Goal: Information Seeking & Learning: Learn about a topic

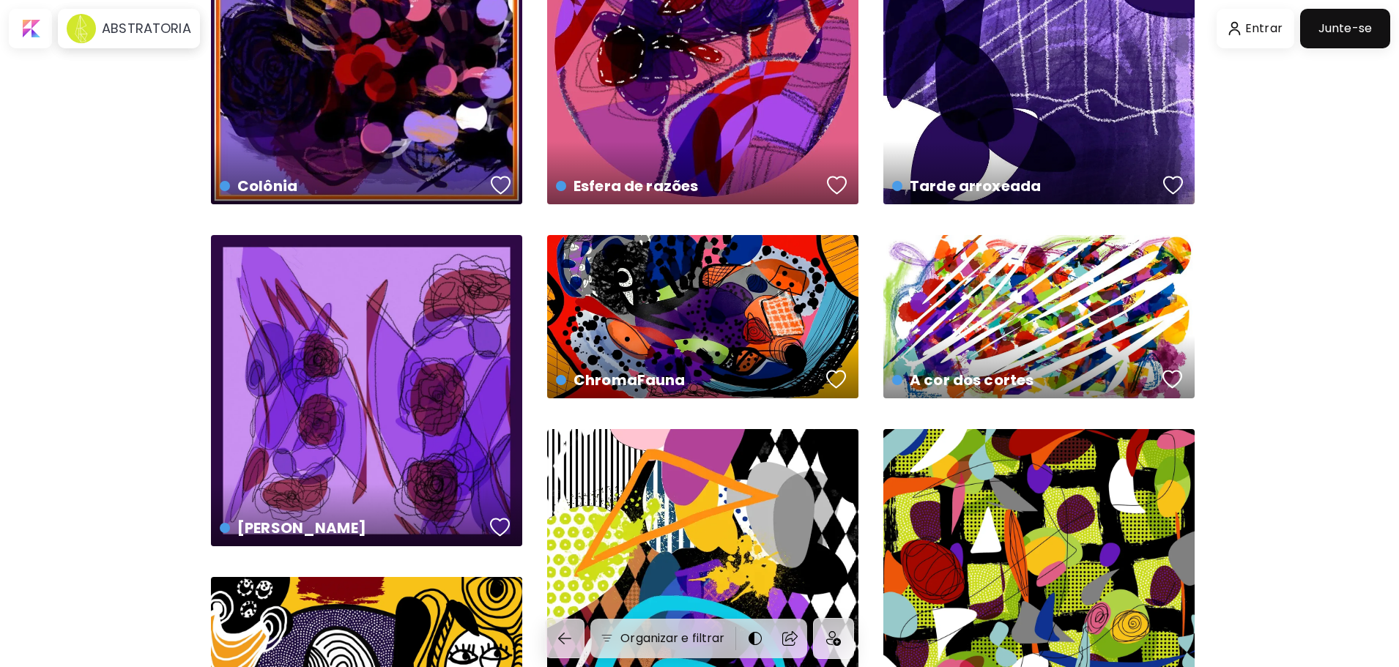
scroll to position [147, 0]
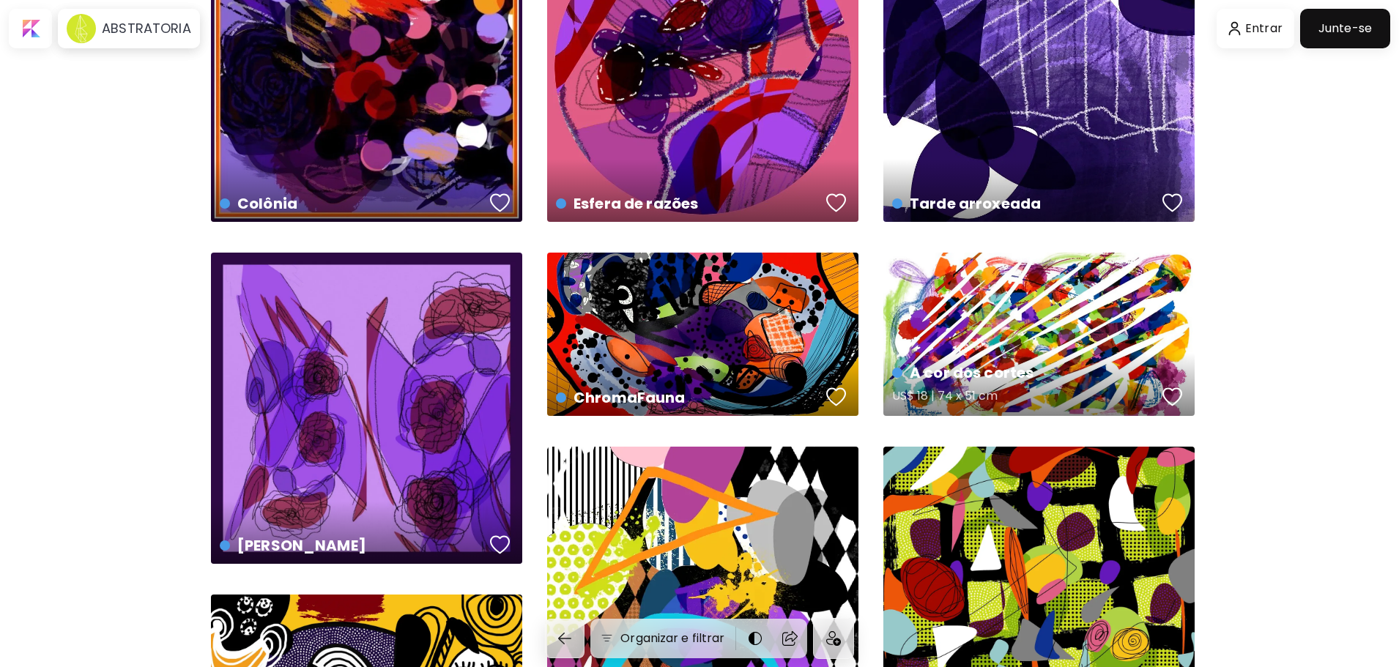
click at [1015, 337] on div "A cor dos cortes US$ 18 | 74 x 51 cm" at bounding box center [1039, 334] width 311 height 163
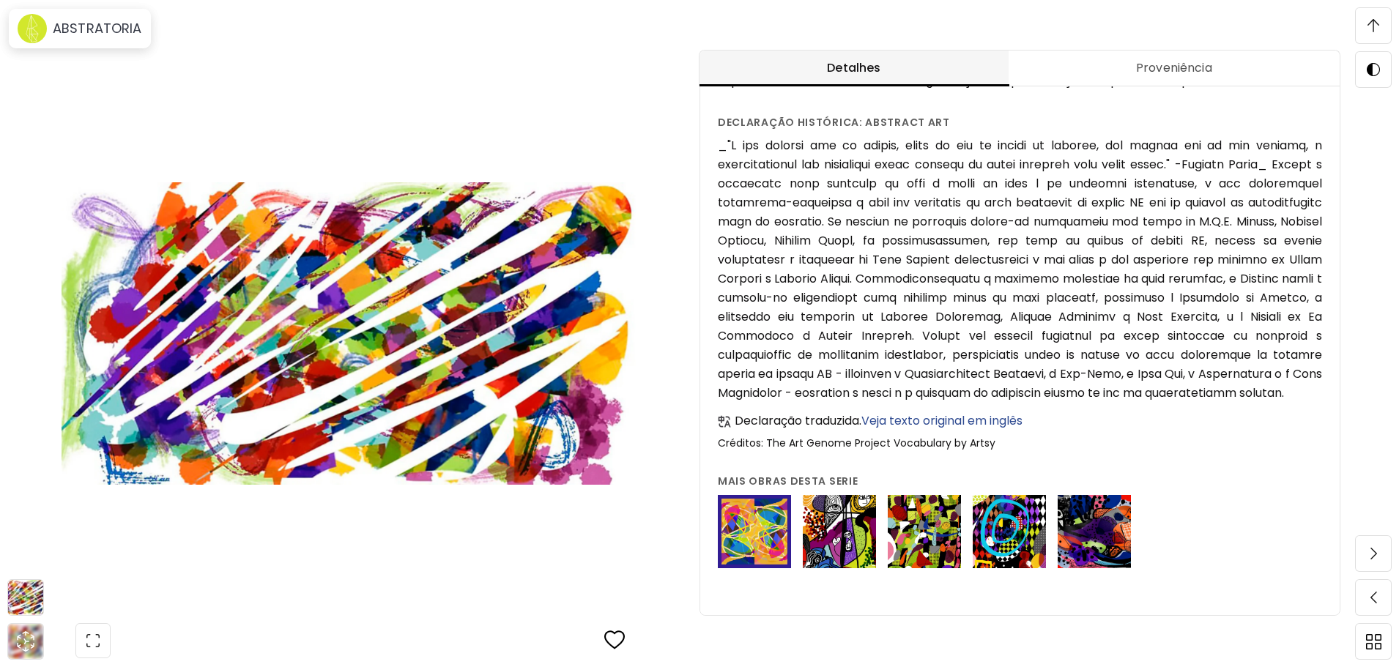
scroll to position [1539, 0]
click at [761, 558] on img at bounding box center [754, 531] width 73 height 73
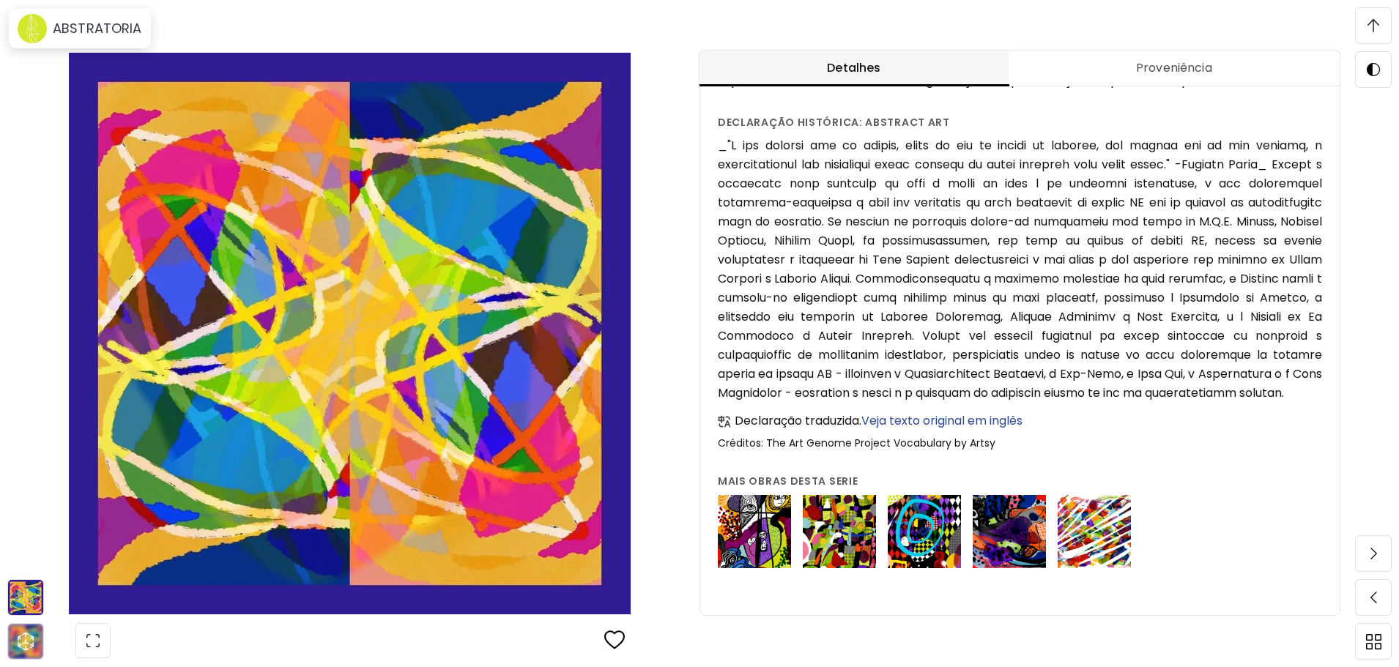
click at [773, 532] on img at bounding box center [754, 531] width 73 height 73
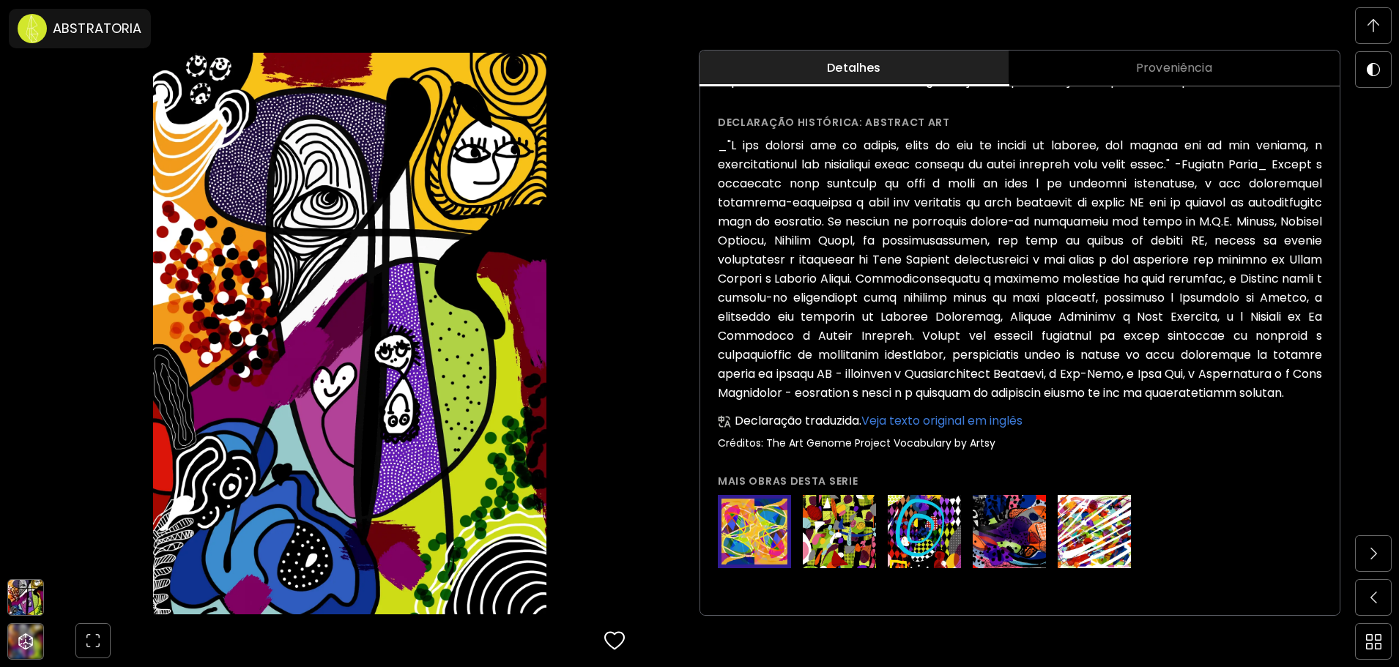
click at [848, 544] on img at bounding box center [839, 531] width 73 height 73
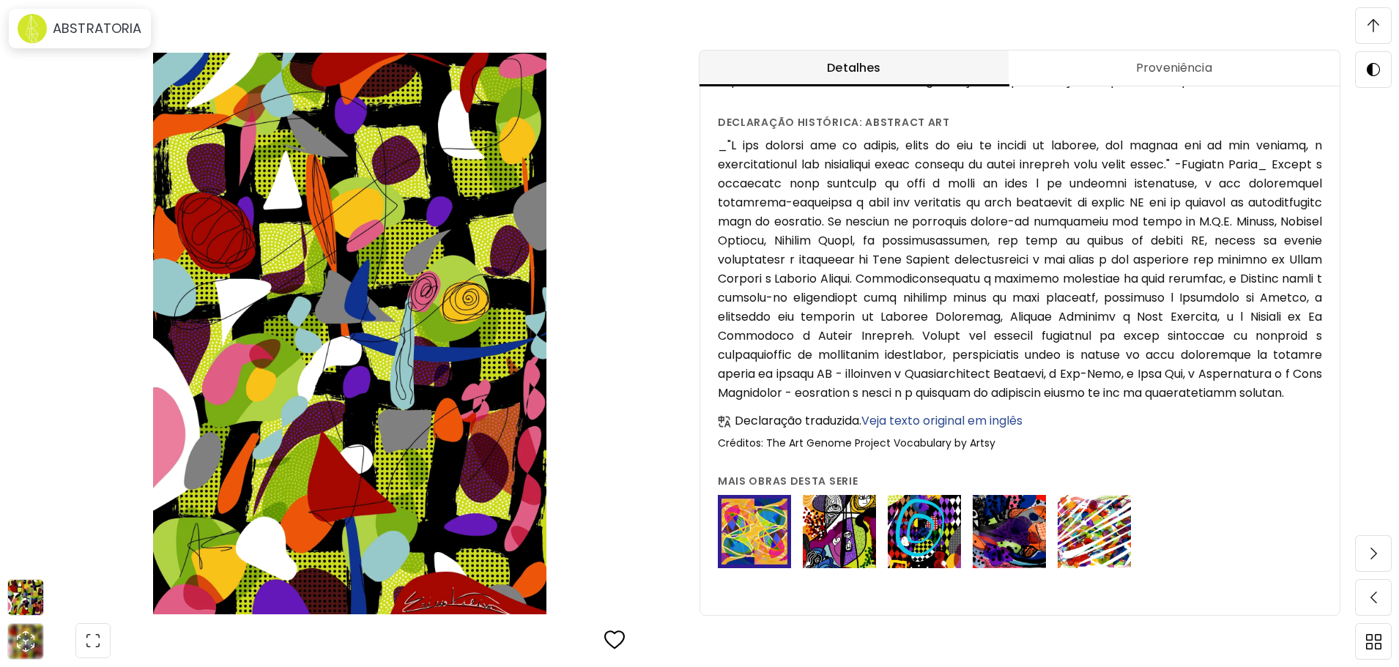
click at [928, 542] on img at bounding box center [924, 531] width 73 height 73
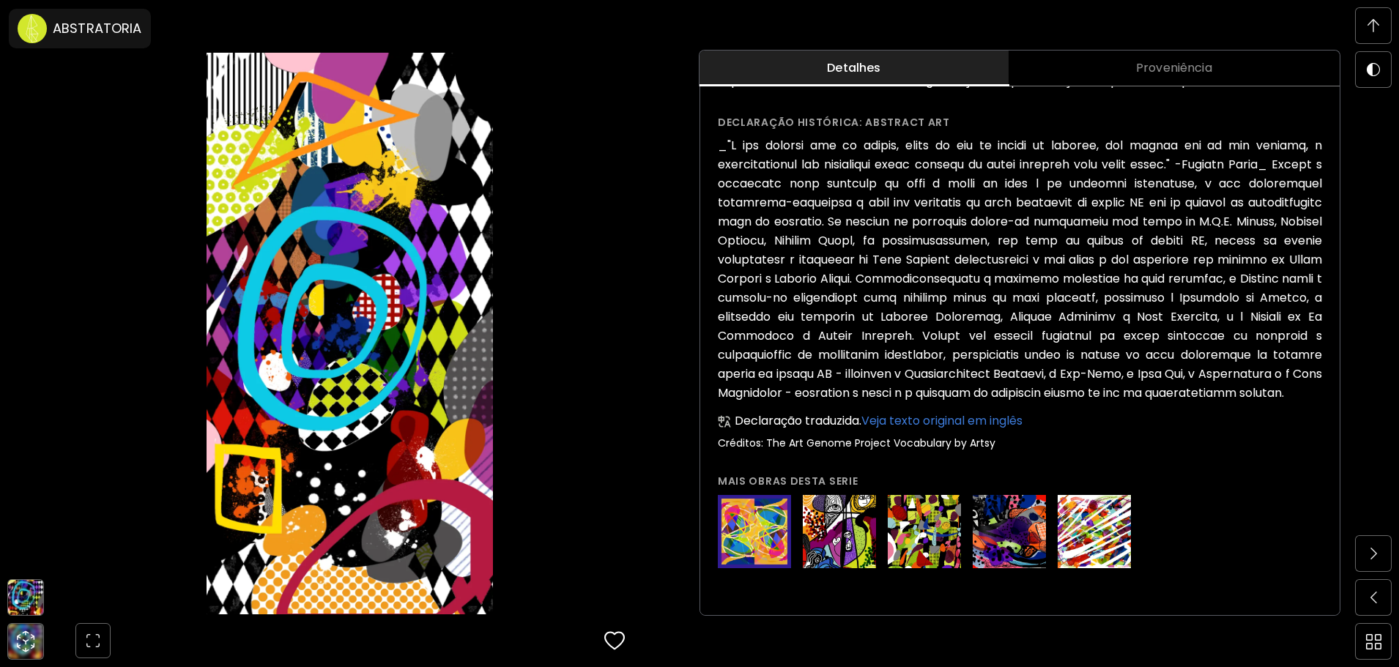
click at [1013, 545] on img at bounding box center [1009, 531] width 73 height 73
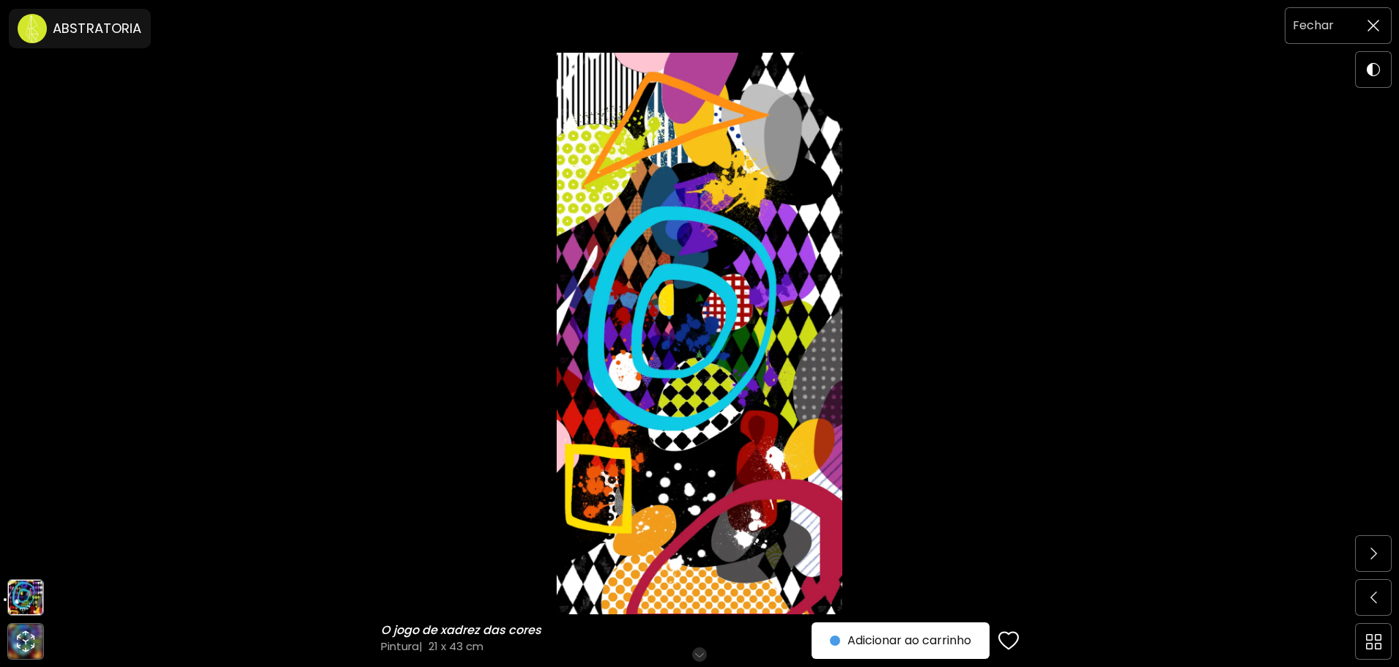
click at [1385, 30] on span at bounding box center [1373, 25] width 31 height 31
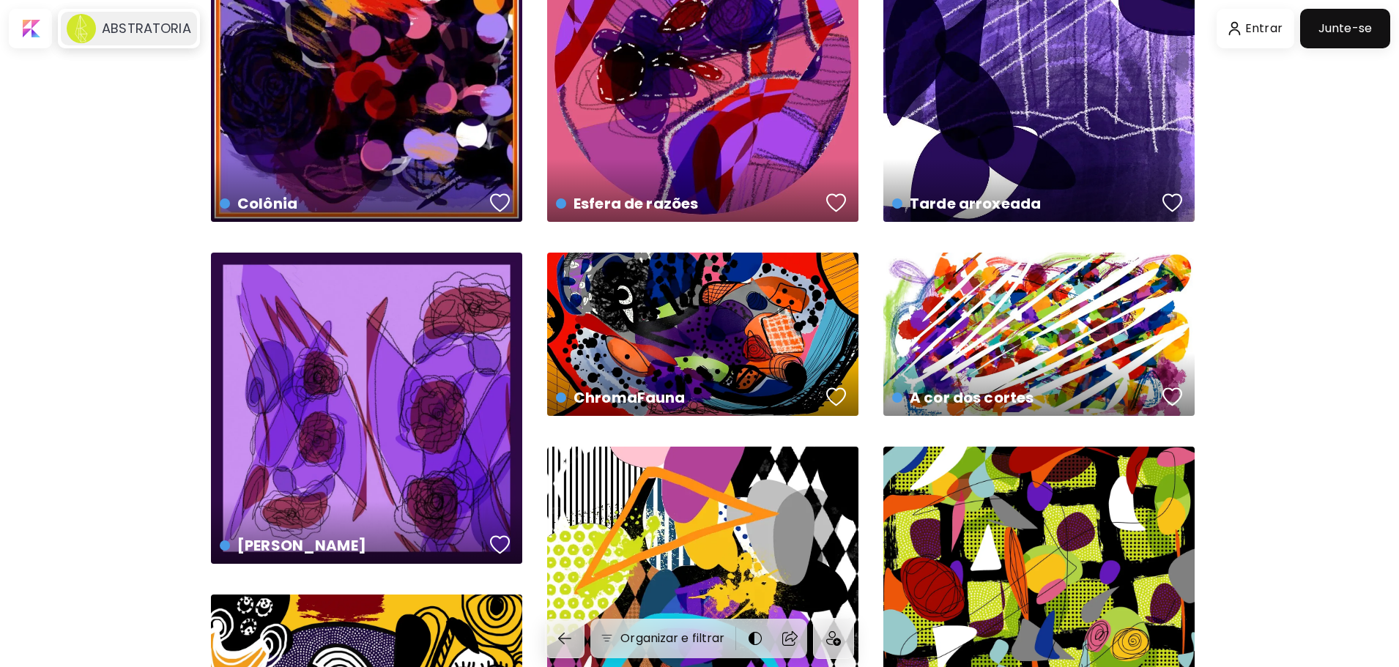
click at [114, 32] on h6 "ABSTRATORIA" at bounding box center [146, 29] width 89 height 18
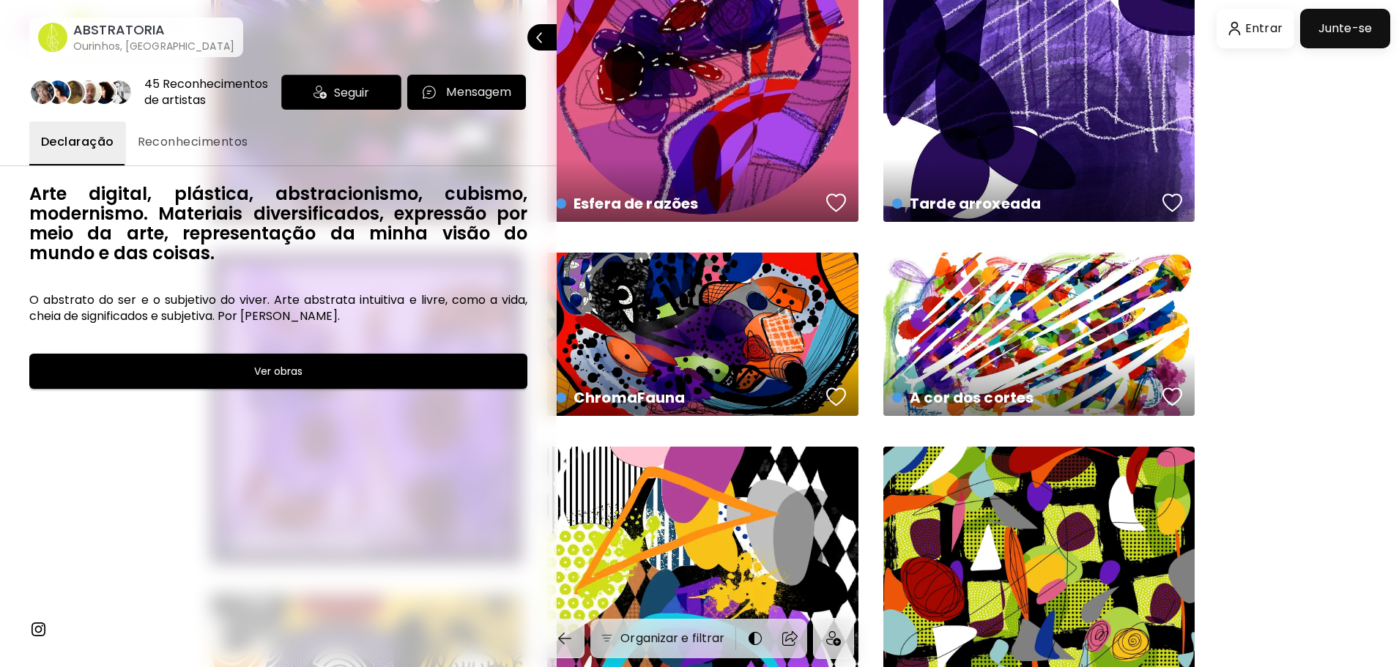
click at [219, 365] on span "Ver obras" at bounding box center [279, 372] width 462 height 18
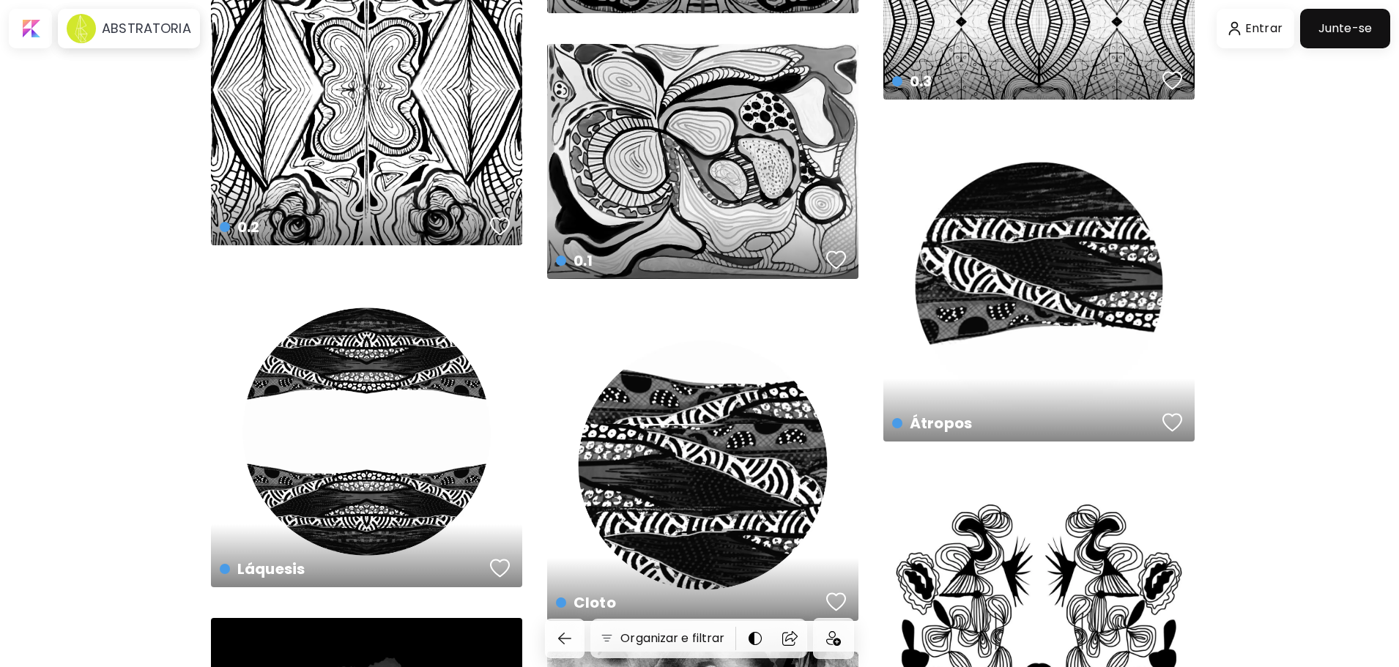
scroll to position [3736, 0]
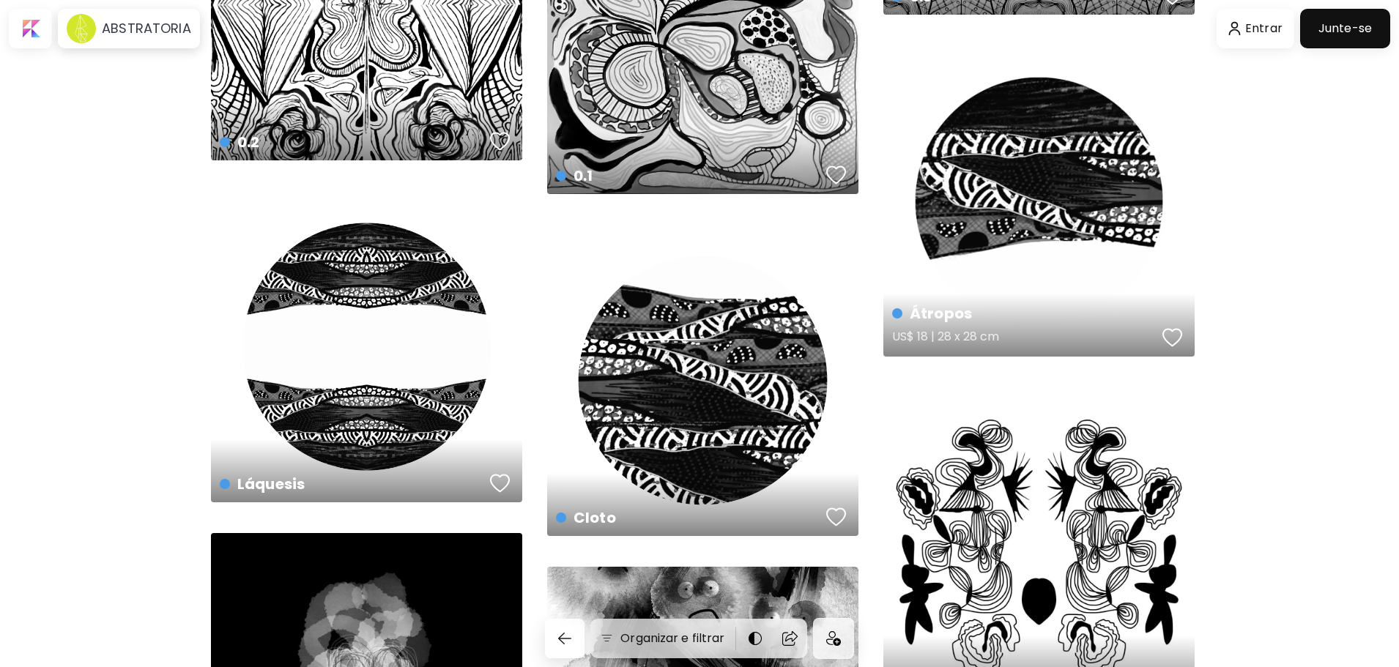
click at [1042, 218] on div "Átropos US$ 18 | 28 x 28 cm" at bounding box center [1039, 200] width 311 height 311
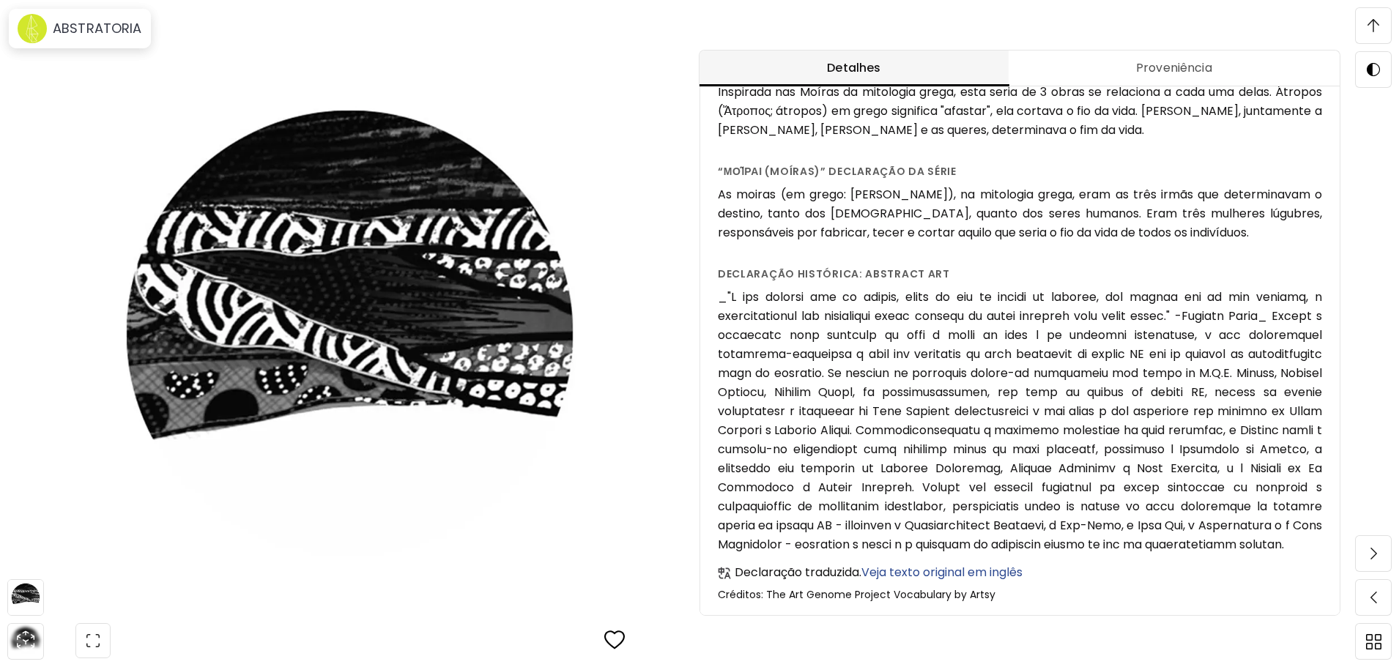
scroll to position [513, 0]
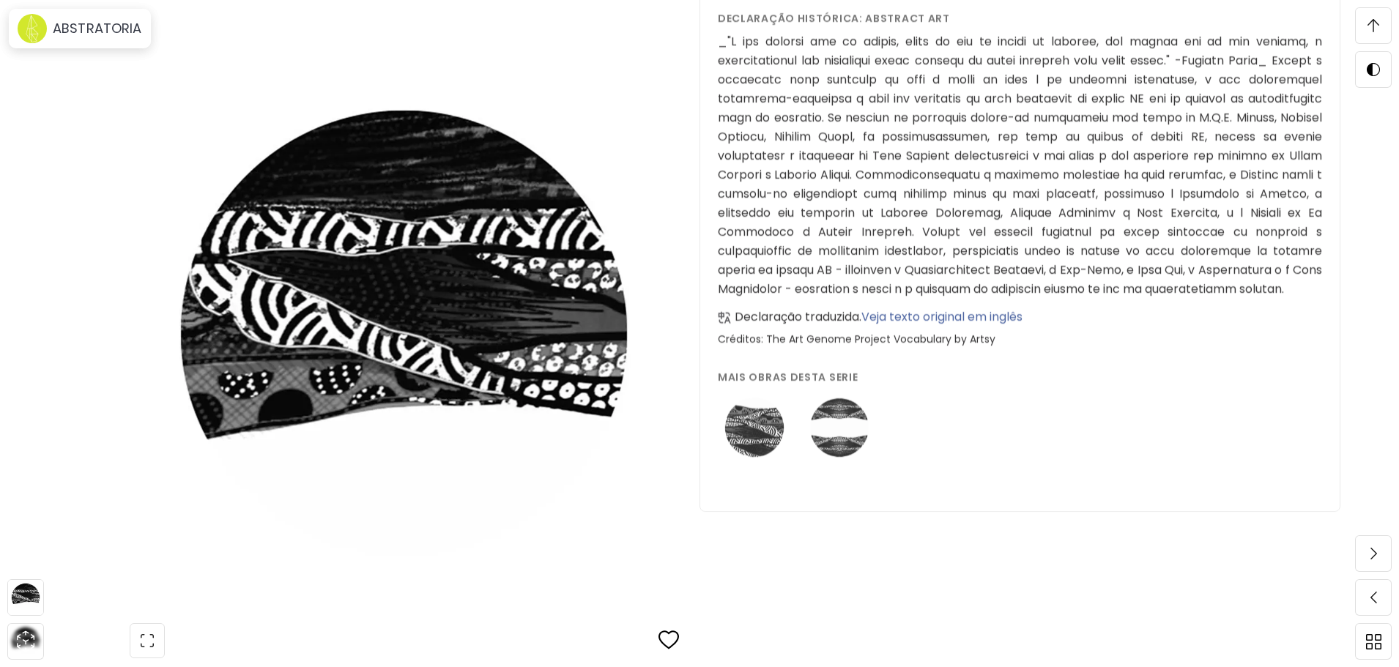
scroll to position [1539, 0]
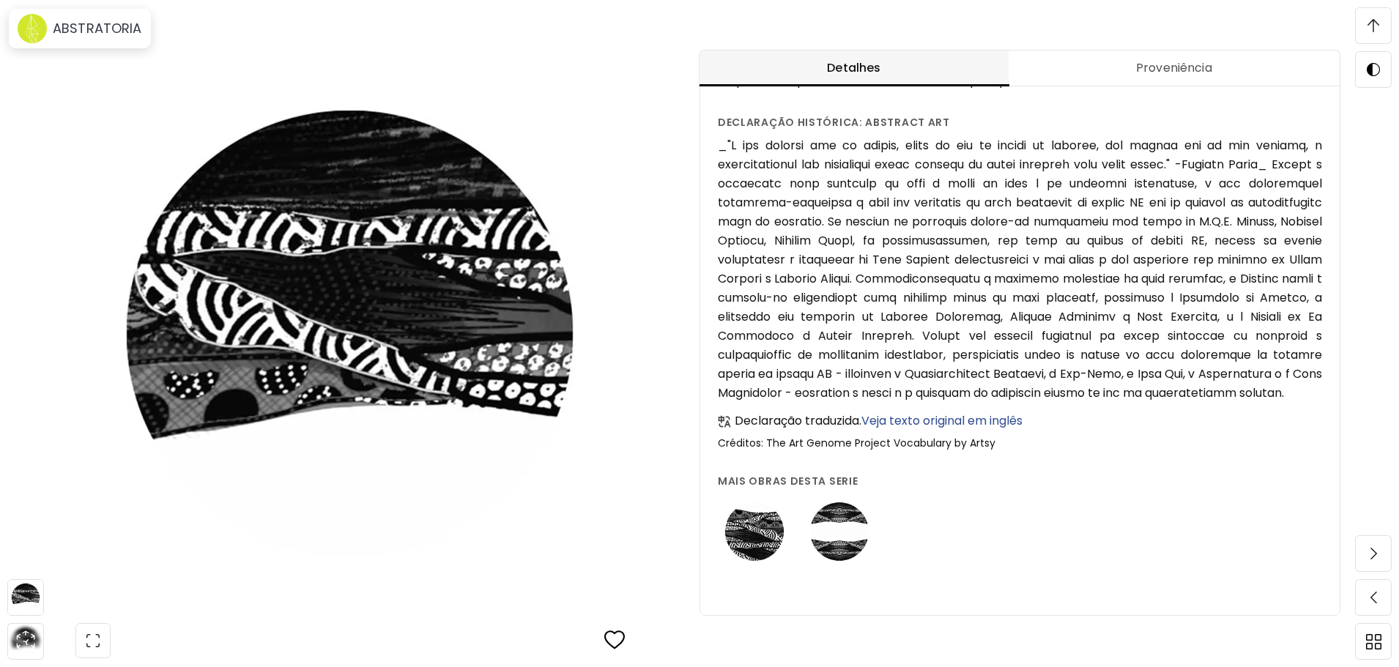
click at [769, 537] on img at bounding box center [754, 531] width 73 height 73
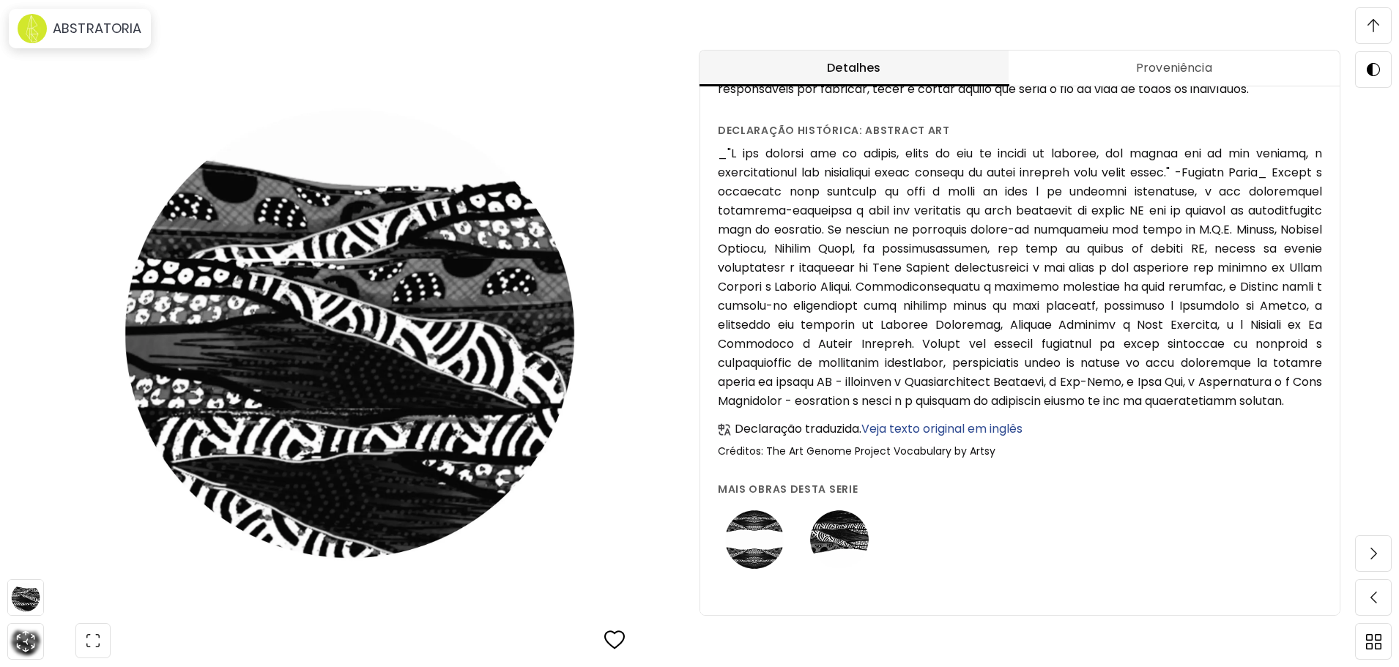
scroll to position [513, 0]
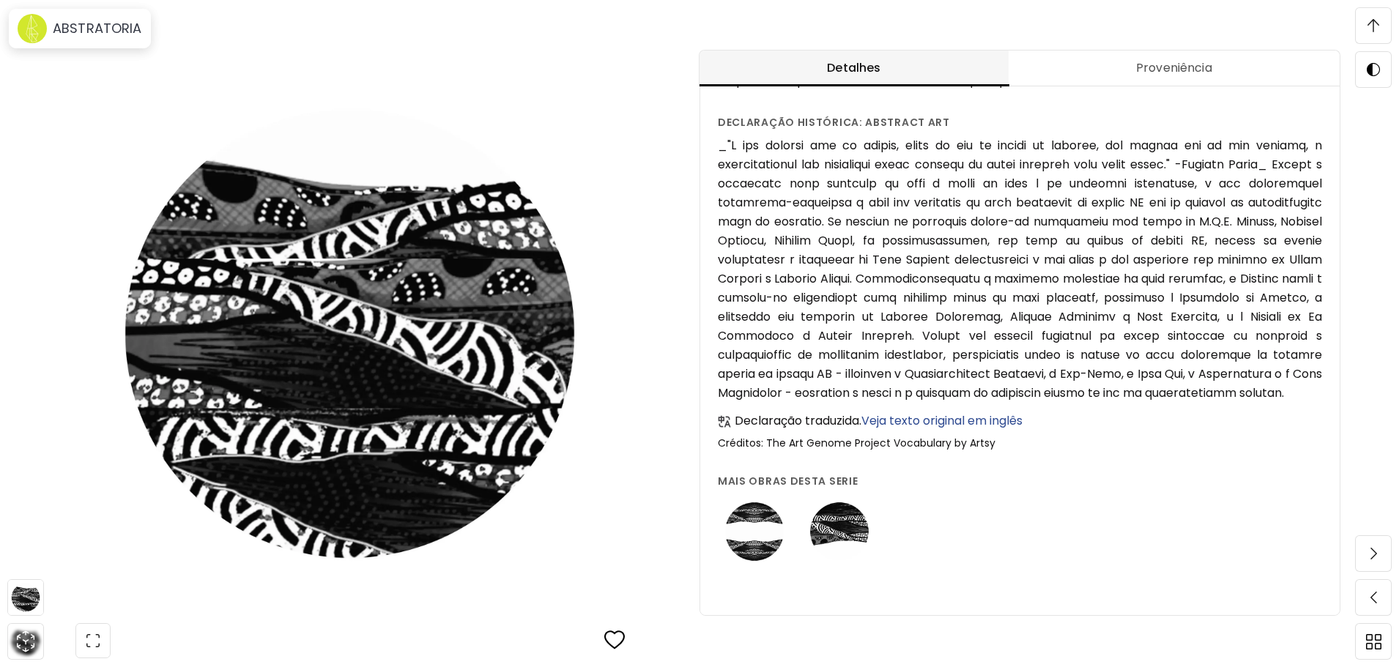
click at [774, 541] on img at bounding box center [754, 531] width 73 height 73
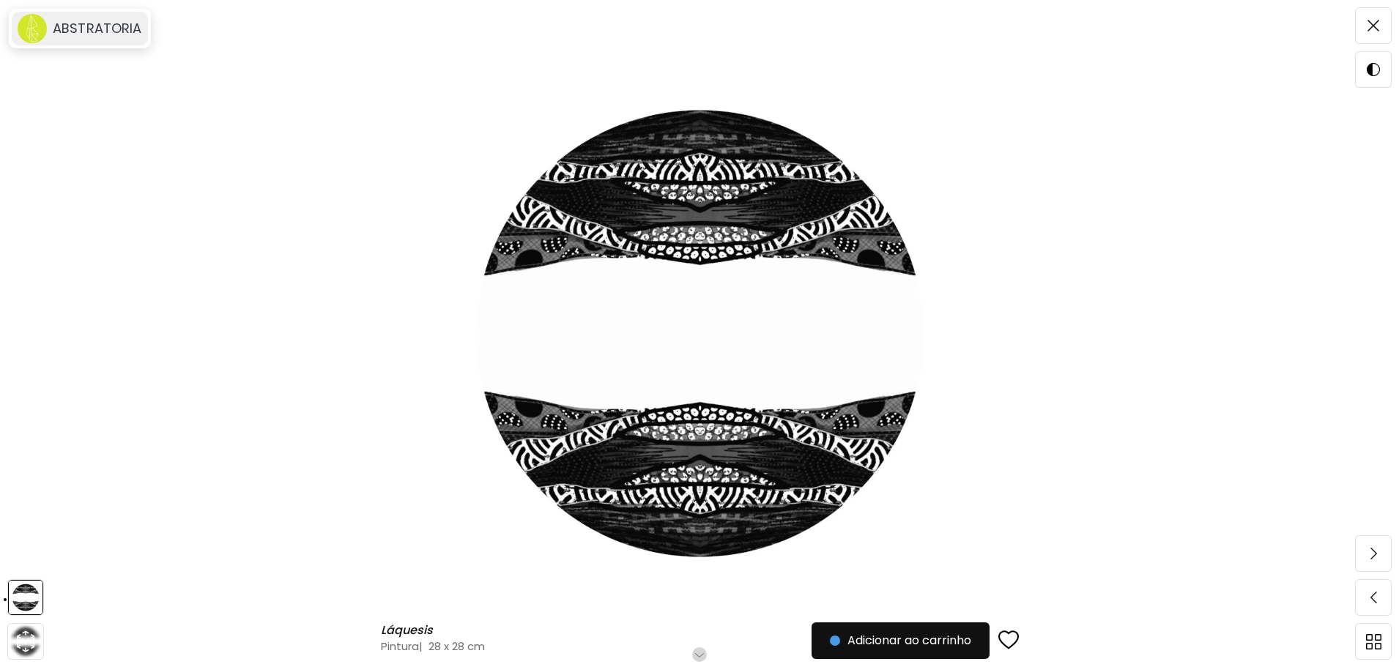
click at [40, 37] on image at bounding box center [32, 28] width 29 height 29
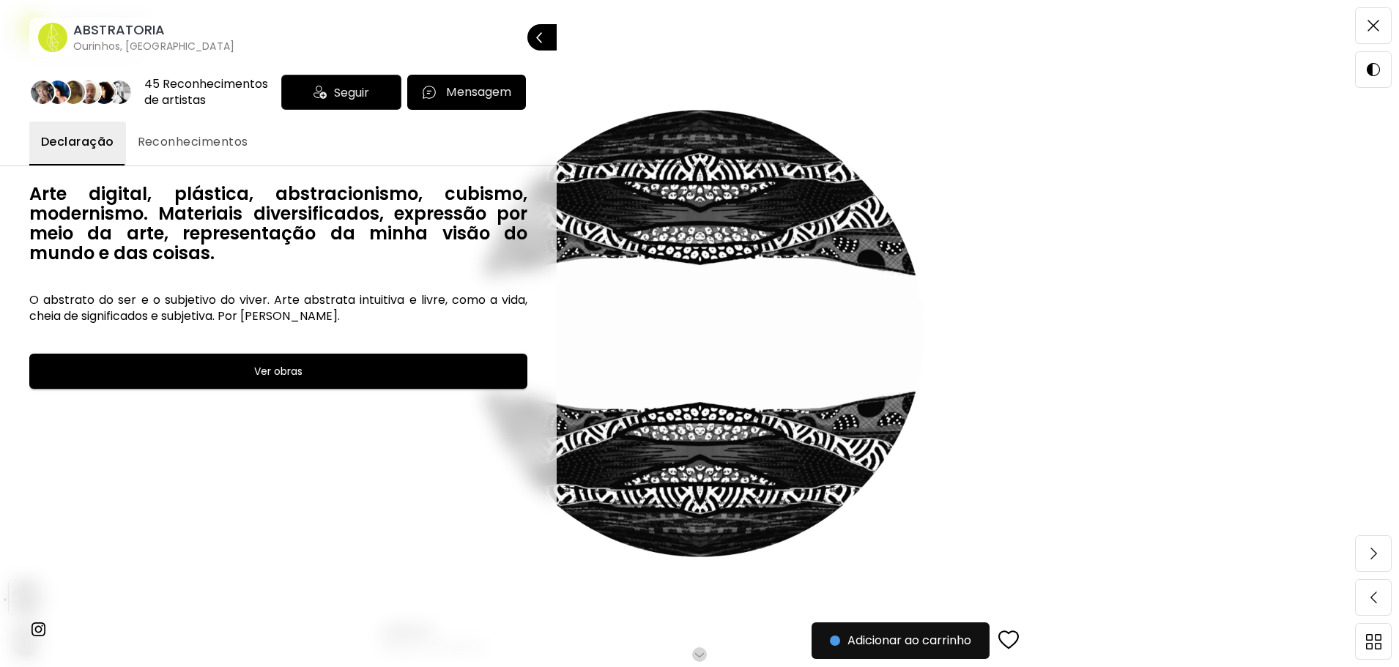
click at [170, 97] on div "45 Reconhecimentos de artistas" at bounding box center [209, 92] width 131 height 32
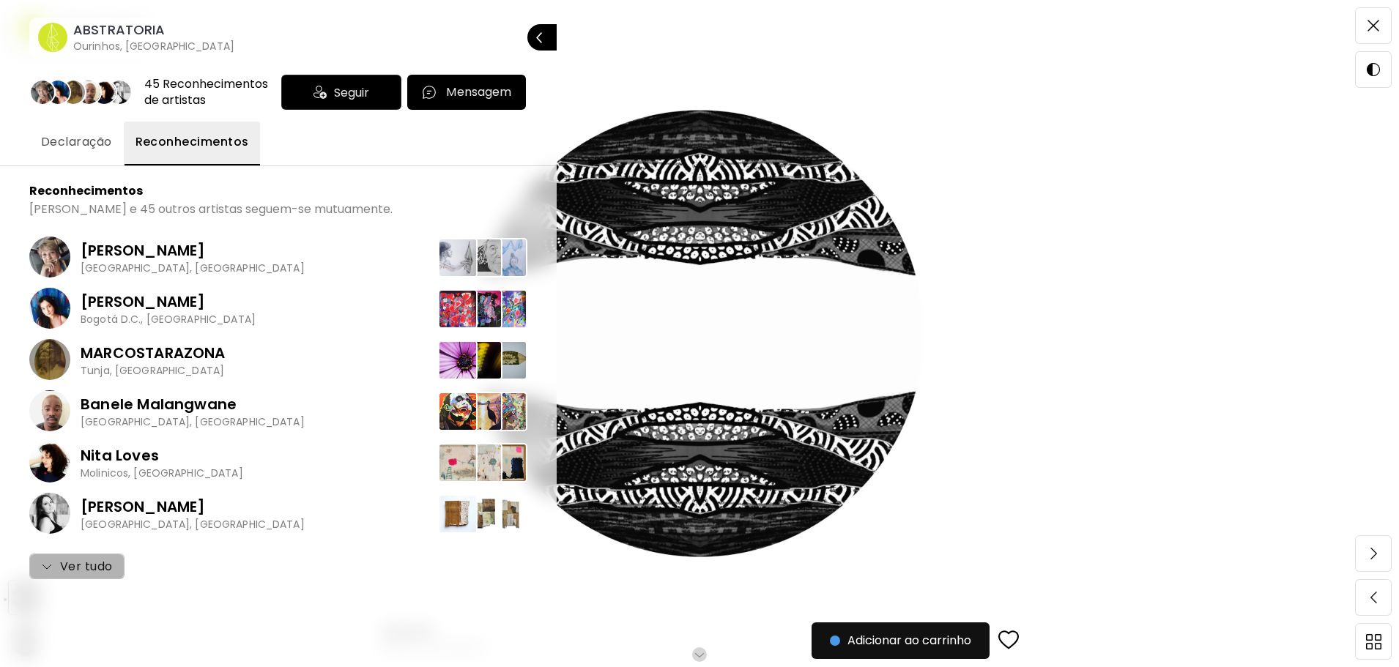
click at [73, 564] on span "Ver tudo" at bounding box center [77, 567] width 72 height 18
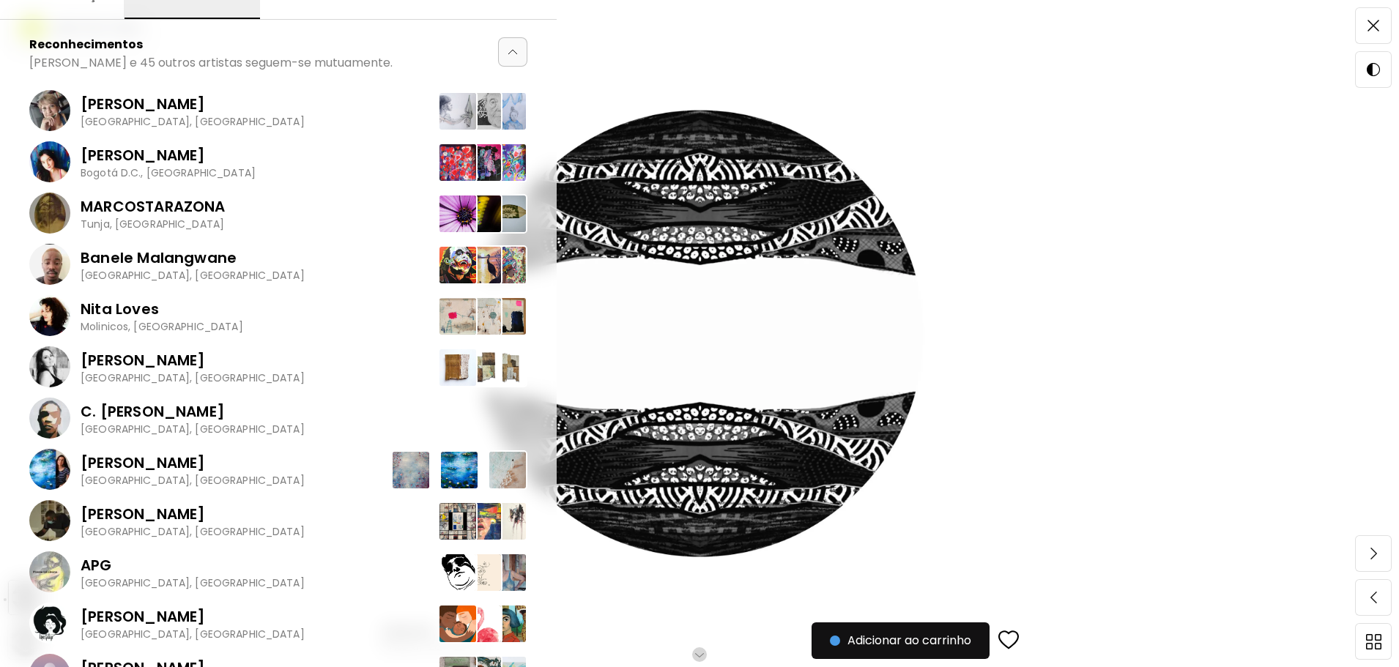
click at [154, 474] on p "[PERSON_NAME]" at bounding box center [193, 463] width 224 height 22
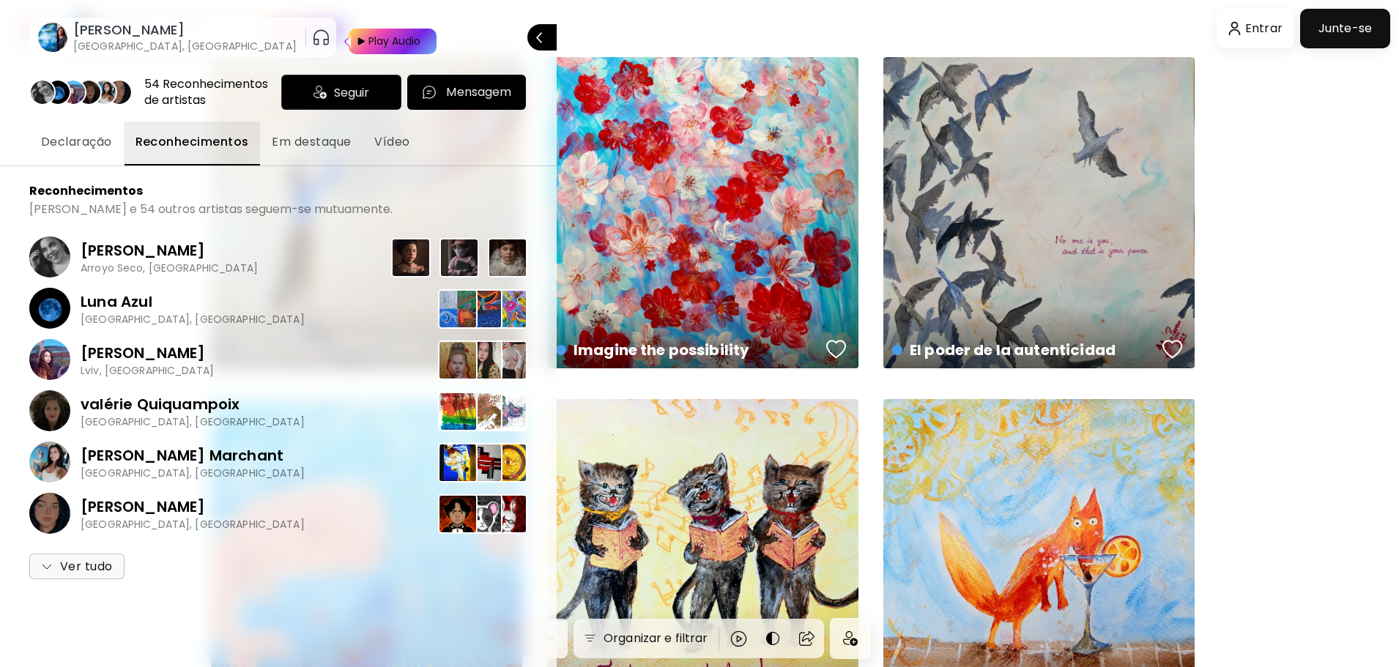
click at [181, 265] on p "Arroyo Seco, [GEOGRAPHIC_DATA]" at bounding box center [169, 268] width 177 height 13
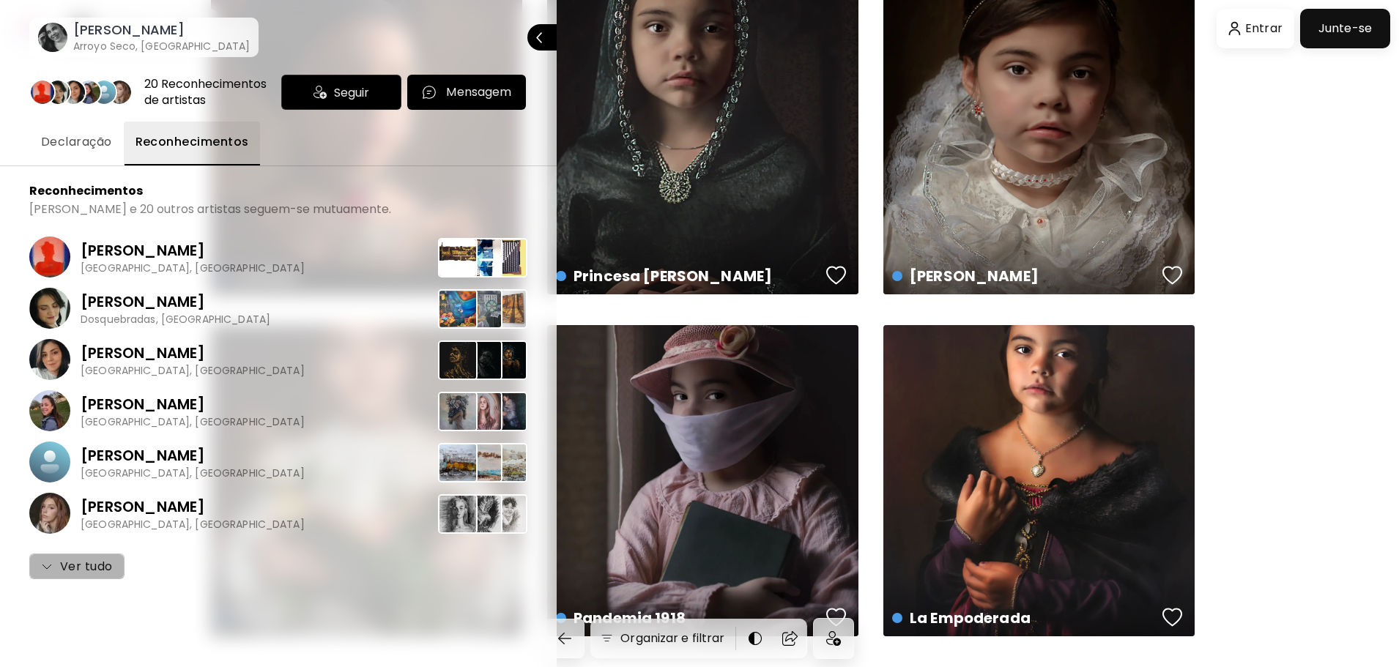
click at [77, 574] on span "Ver tudo" at bounding box center [77, 567] width 72 height 18
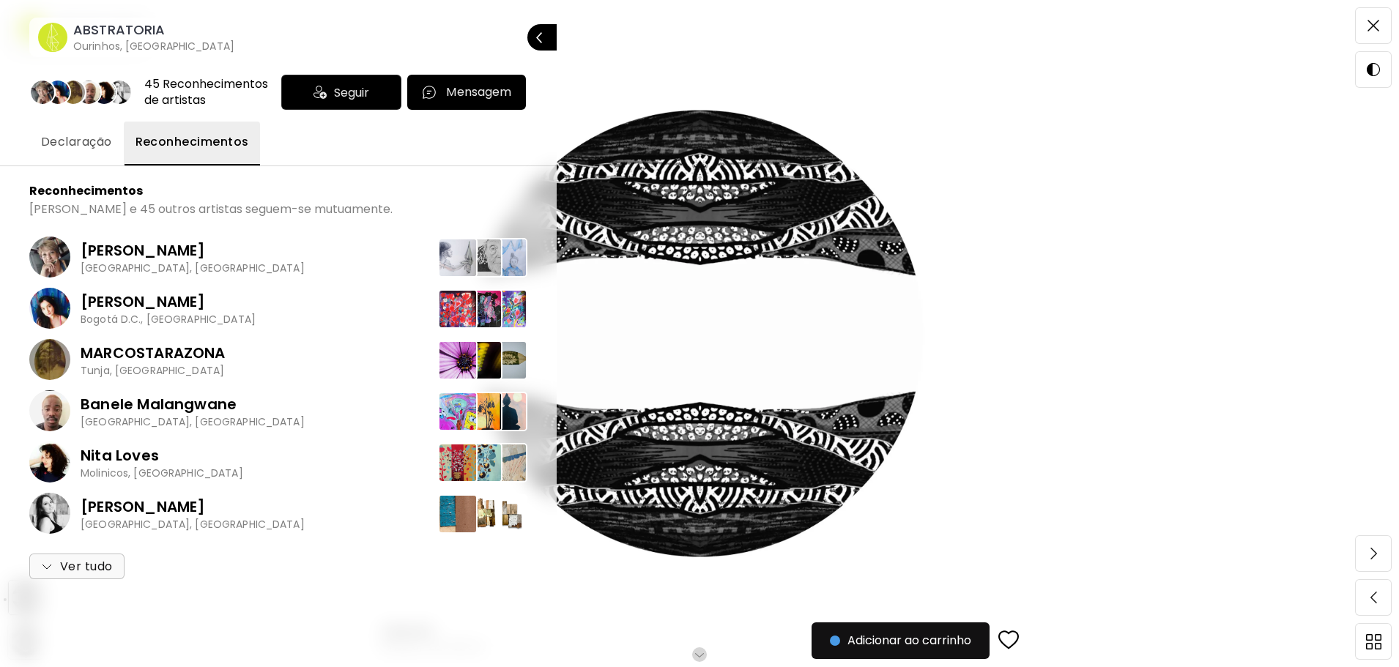
click at [86, 574] on span "Ver tudo" at bounding box center [77, 567] width 72 height 18
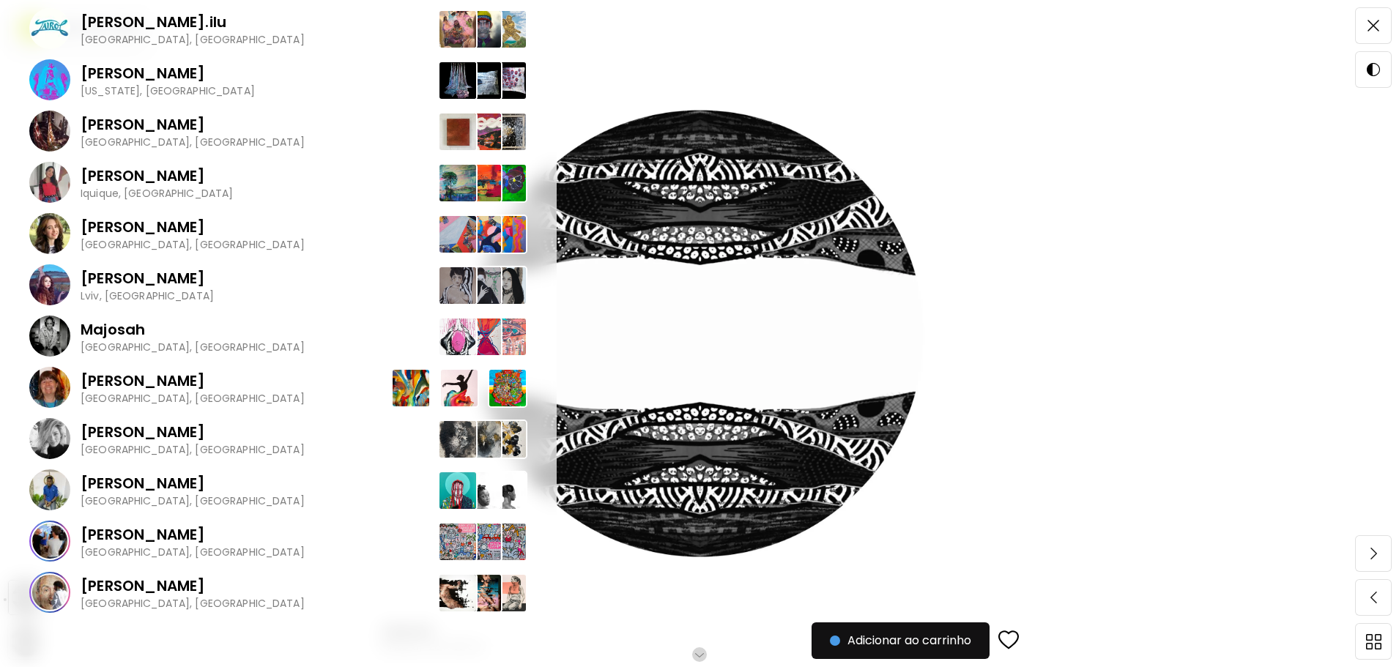
scroll to position [73, 0]
click at [111, 384] on p "[PERSON_NAME]" at bounding box center [193, 381] width 224 height 22
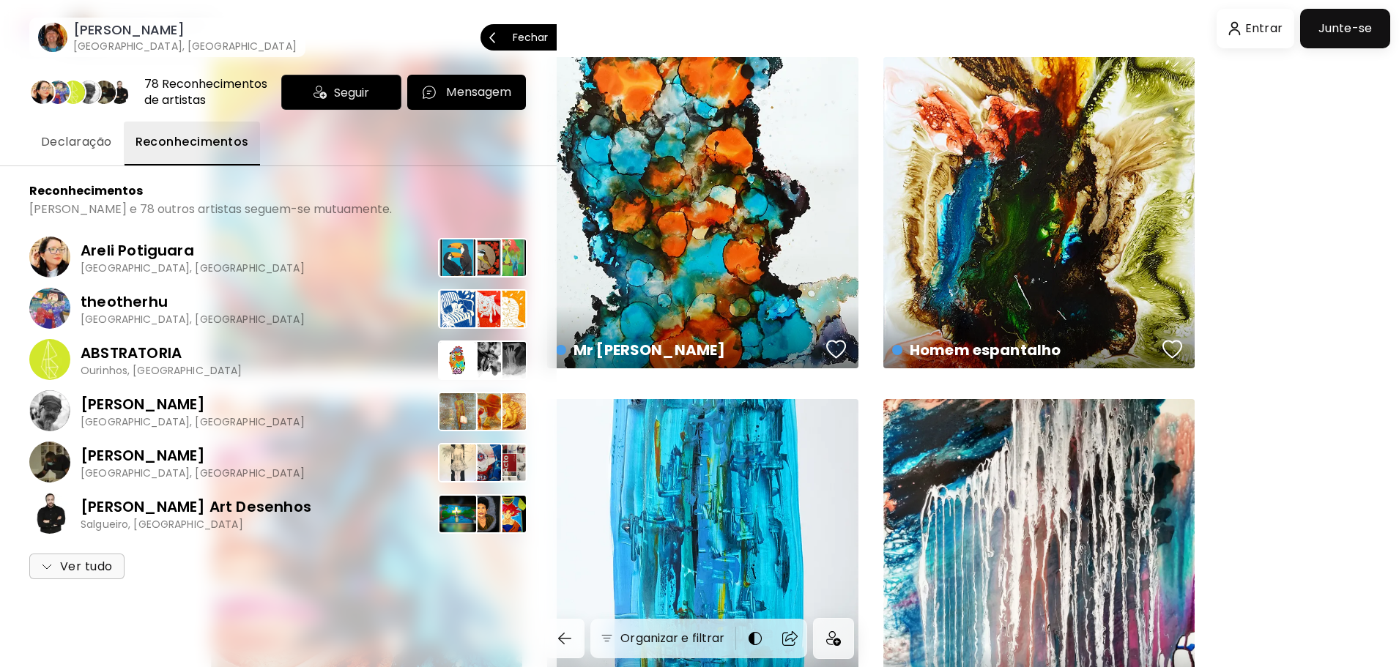
click at [543, 40] on p "Fechar" at bounding box center [530, 37] width 35 height 10
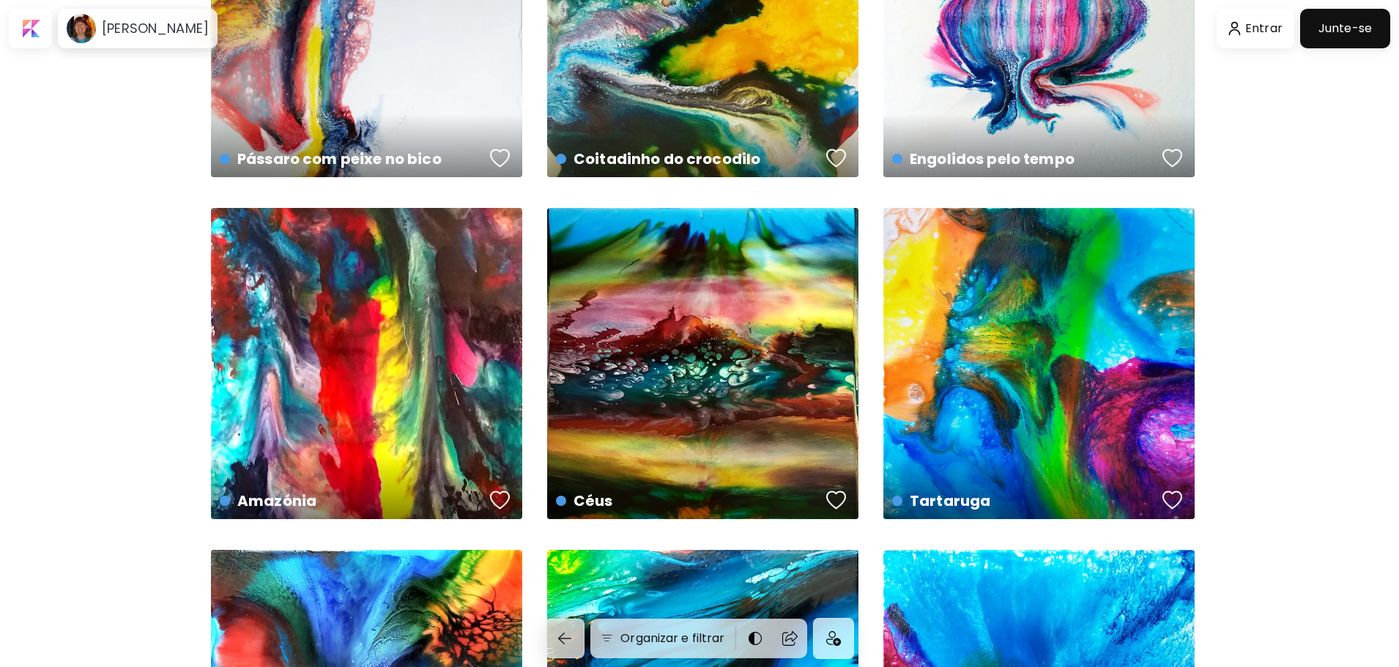
scroll to position [879, 0]
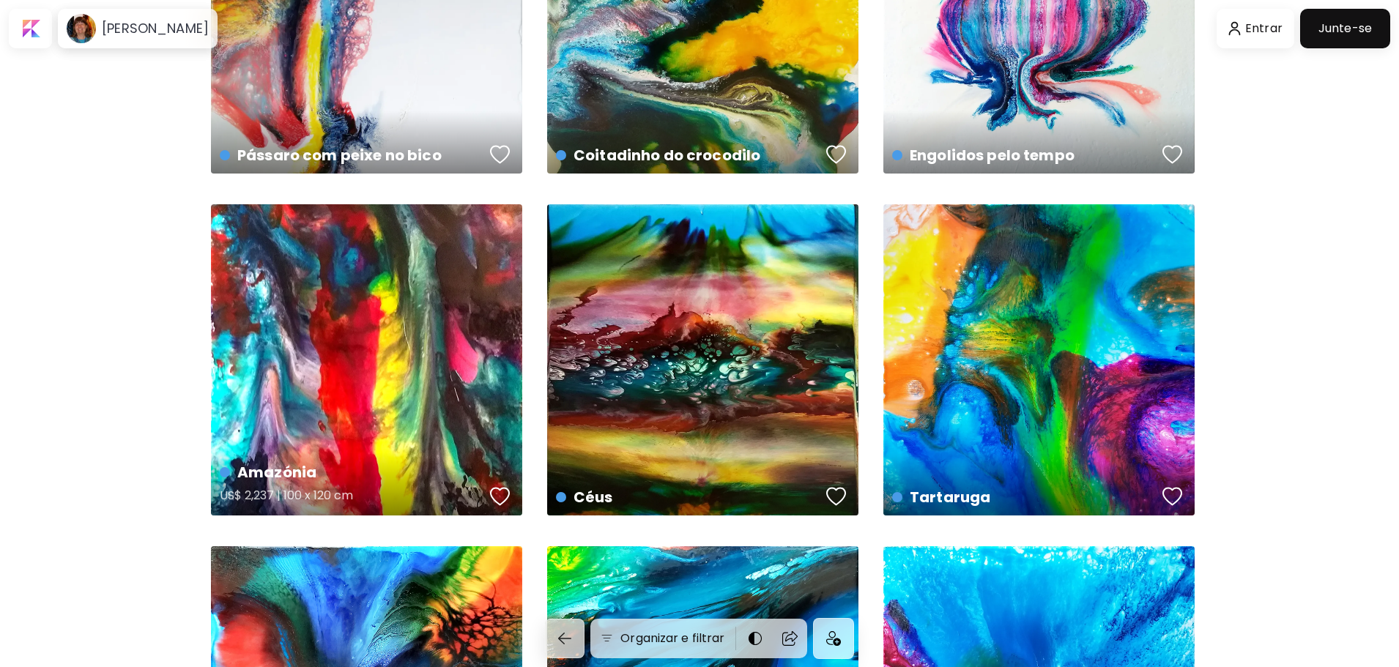
click at [329, 378] on div "Amazónia US$ 2,237 | 100 x 120 cm" at bounding box center [366, 359] width 311 height 311
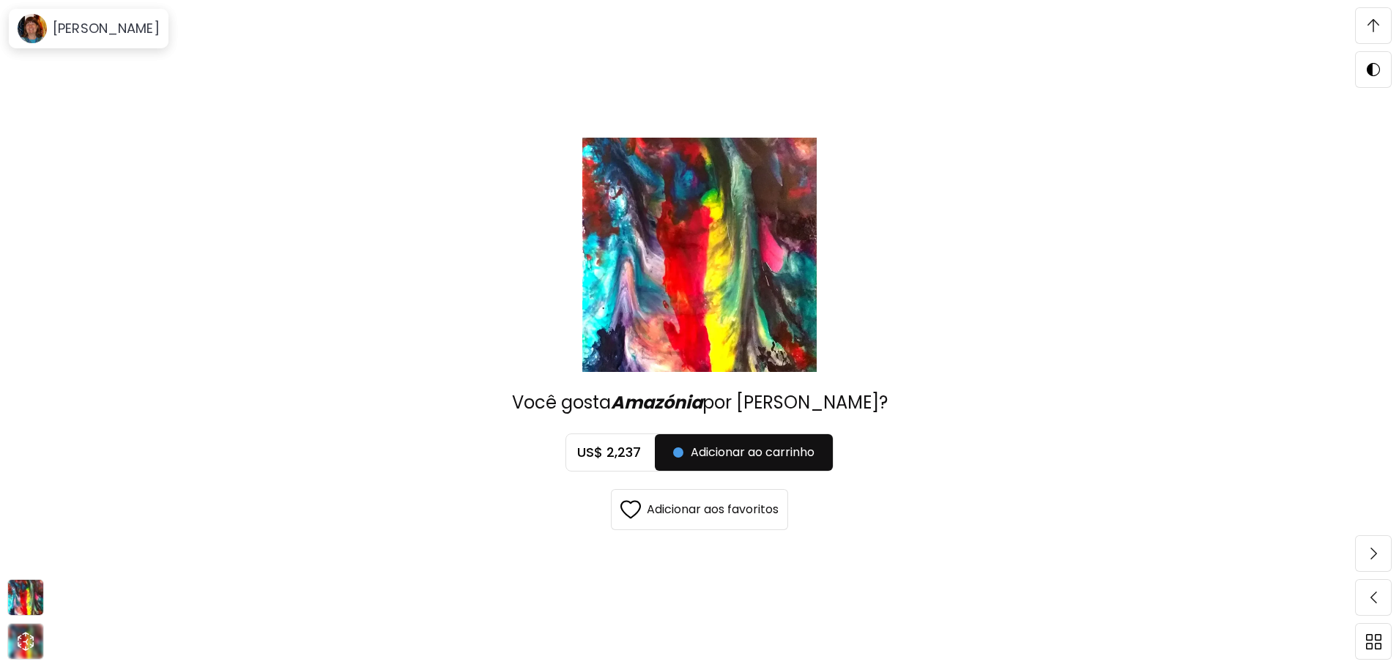
scroll to position [3440, 0]
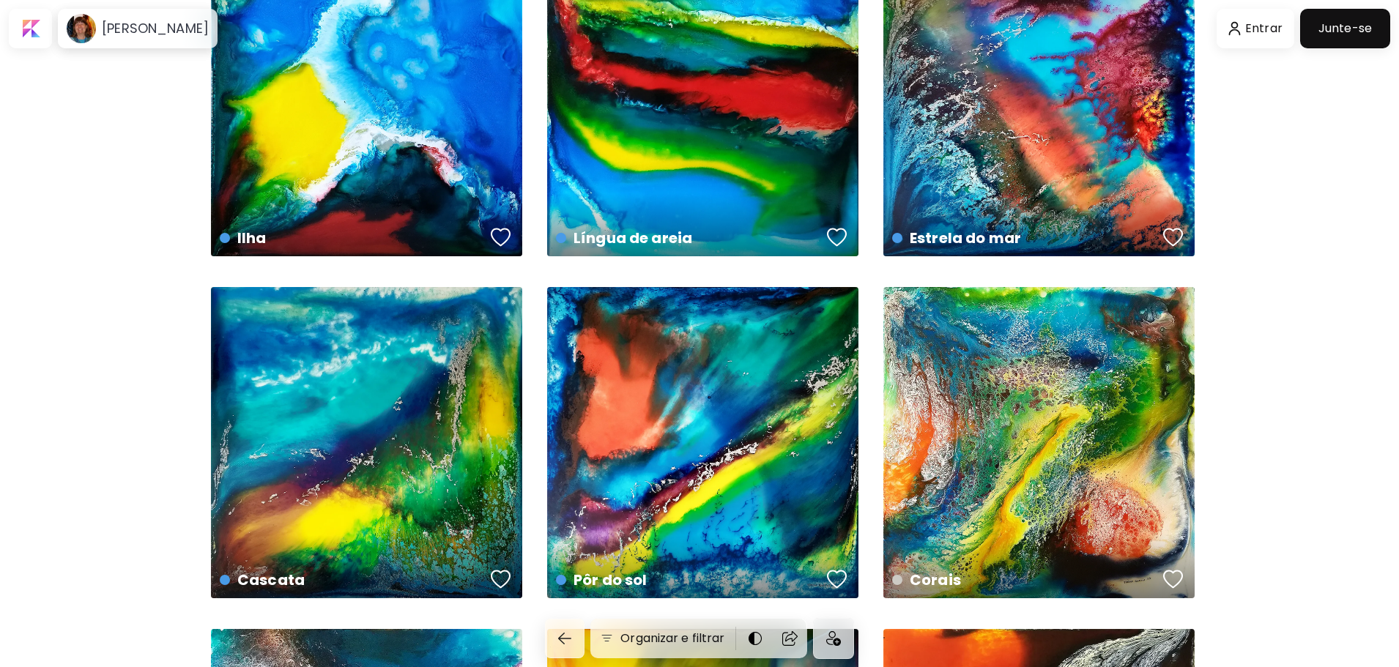
scroll to position [2857, 0]
